Goal: Find contact information: Find contact information

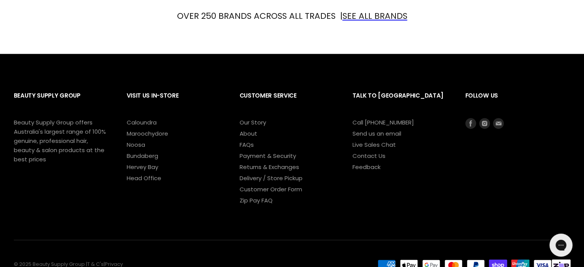
scroll to position [1036, 0]
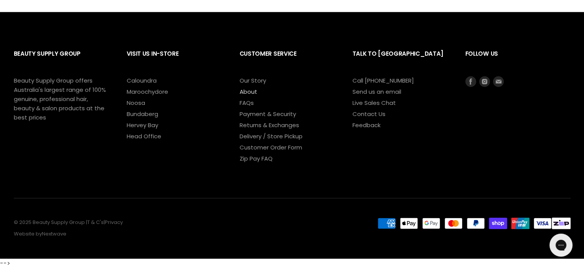
click at [246, 92] on link "About" at bounding box center [248, 91] width 18 height 8
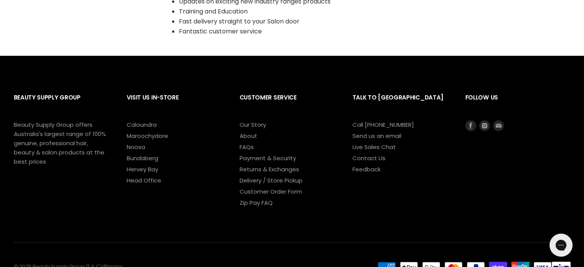
scroll to position [729, 0]
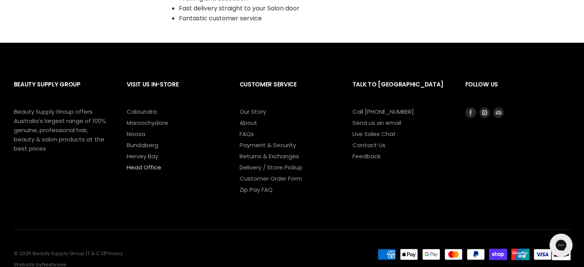
click at [153, 171] on link "Head Office" at bounding box center [144, 167] width 35 height 8
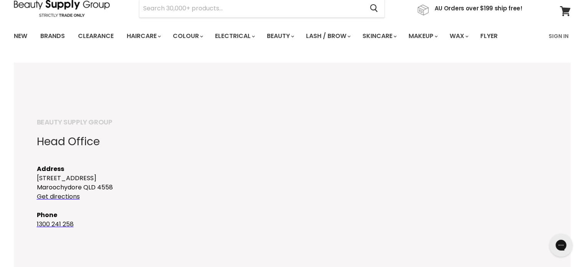
scroll to position [77, 0]
